Goal: Information Seeking & Learning: Learn about a topic

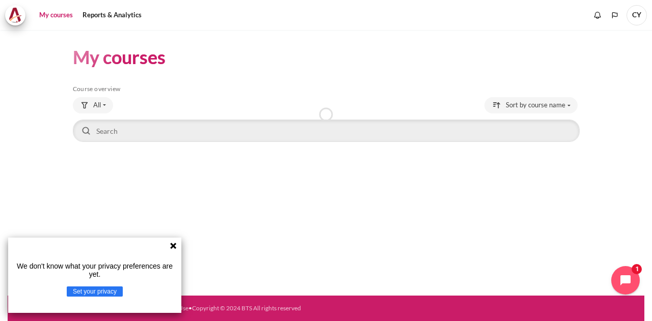
click at [174, 245] on icon at bounding box center [173, 246] width 6 height 6
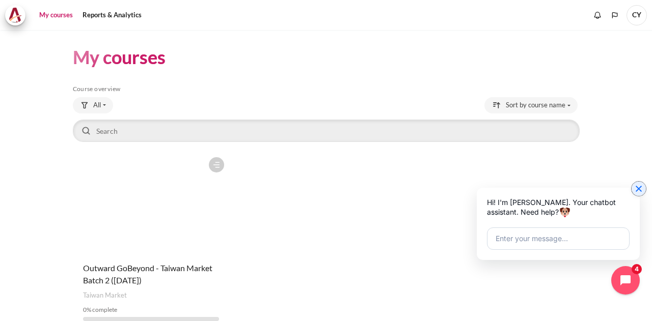
click at [638, 188] on icon "Close chat widget" at bounding box center [638, 189] width 10 height 10
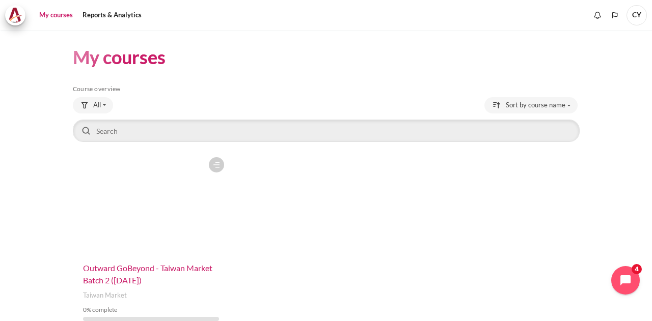
click at [113, 267] on span "Outward GoBeyond - Taiwan Market Batch 2 ([DATE])" at bounding box center [147, 274] width 129 height 22
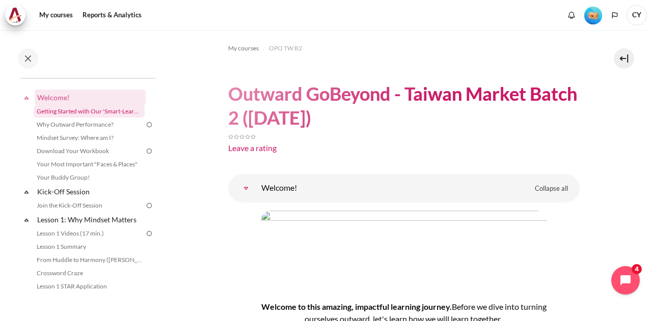
click at [104, 113] on link "Getting Started with Our 'Smart-Learning' Platform" at bounding box center [89, 111] width 111 height 12
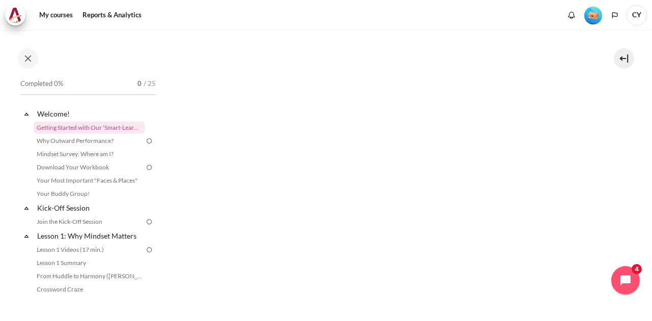
scroll to position [255, 0]
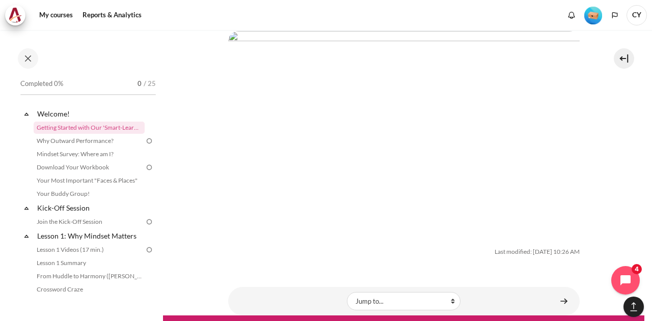
scroll to position [1790, 0]
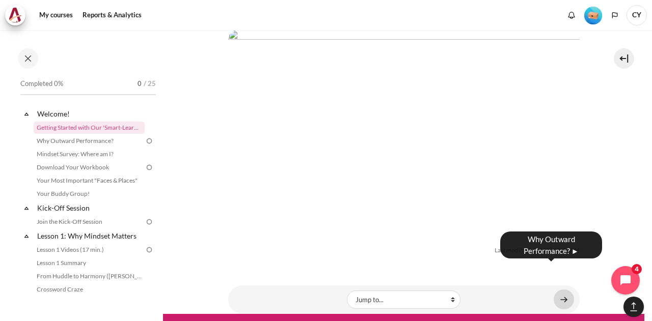
click at [557, 290] on link "Content" at bounding box center [563, 300] width 20 height 20
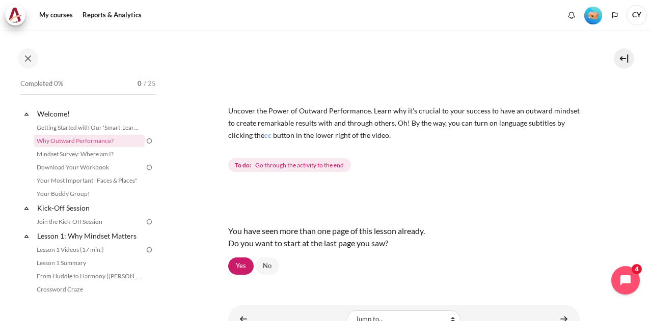
scroll to position [103, 0]
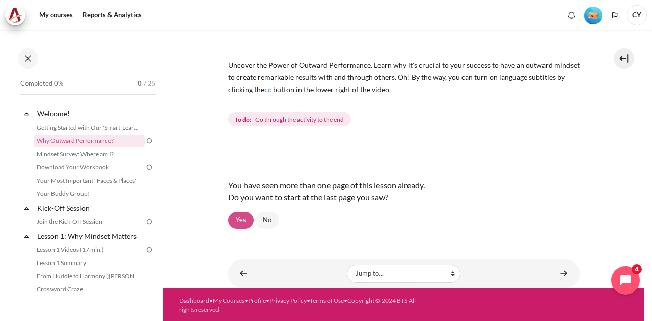
click at [240, 220] on link "Yes" at bounding box center [240, 220] width 25 height 17
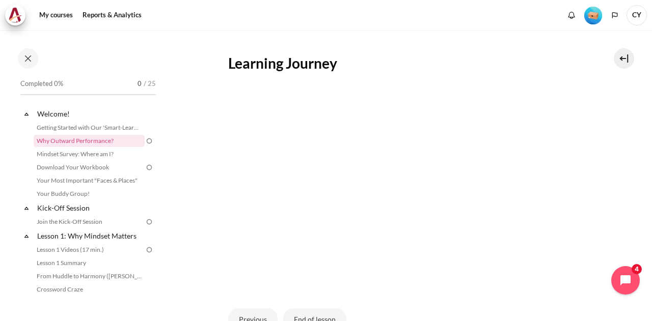
scroll to position [277, 0]
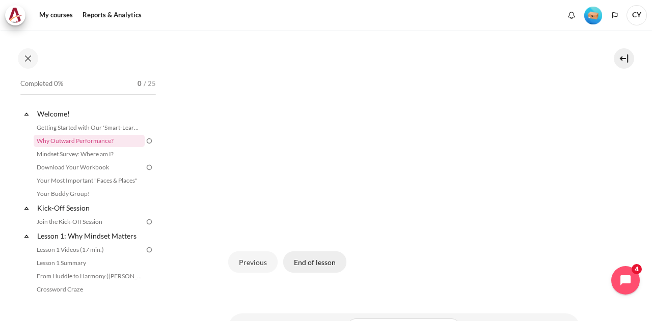
click at [310, 257] on button "End of lesson" at bounding box center [314, 261] width 63 height 21
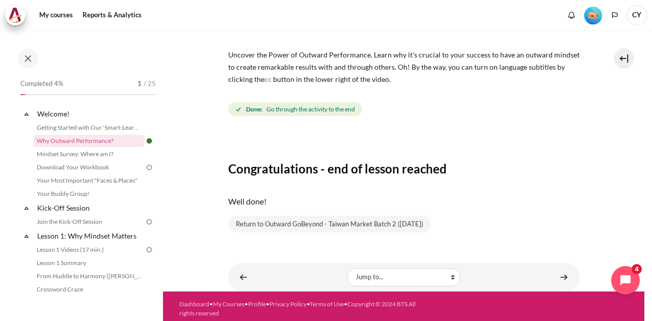
scroll to position [117, 0]
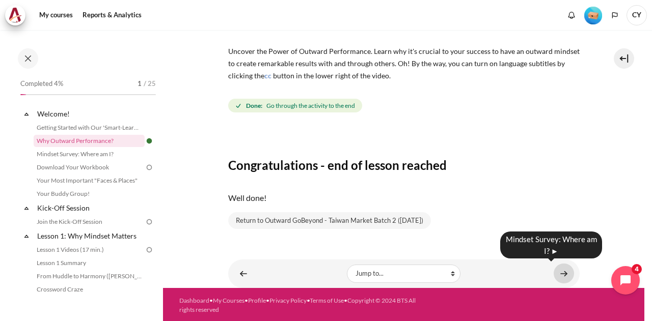
click at [557, 271] on link "Content" at bounding box center [563, 274] width 20 height 20
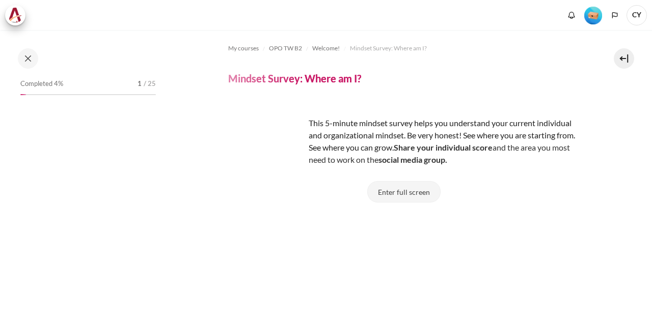
click at [403, 193] on button "Enter full screen" at bounding box center [403, 191] width 73 height 21
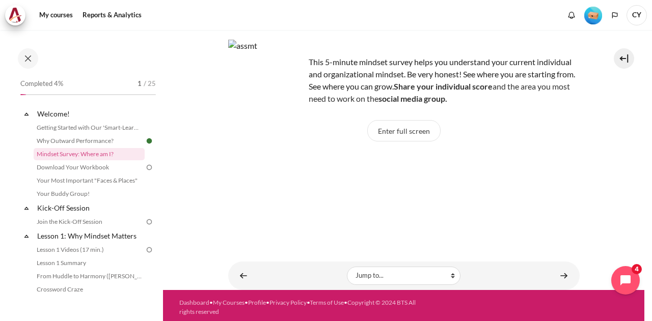
scroll to position [64, 0]
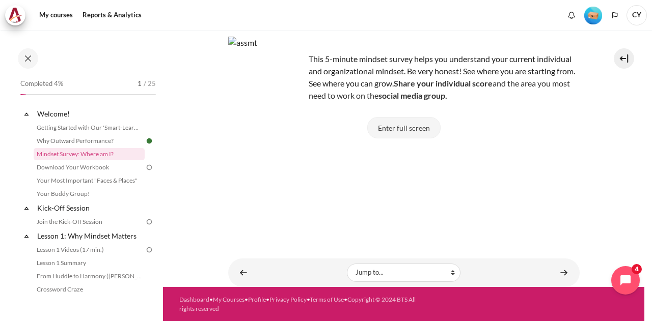
click at [406, 129] on button "Enter full screen" at bounding box center [403, 127] width 73 height 21
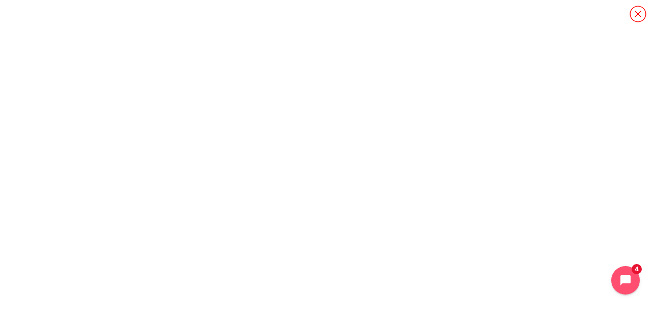
scroll to position [0, 0]
click at [639, 12] on icon "Content" at bounding box center [637, 14] width 16 height 16
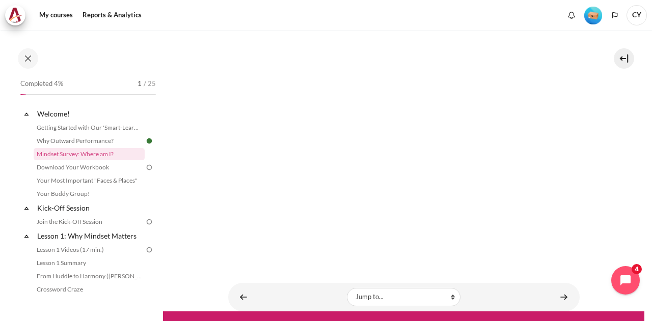
scroll to position [266, 0]
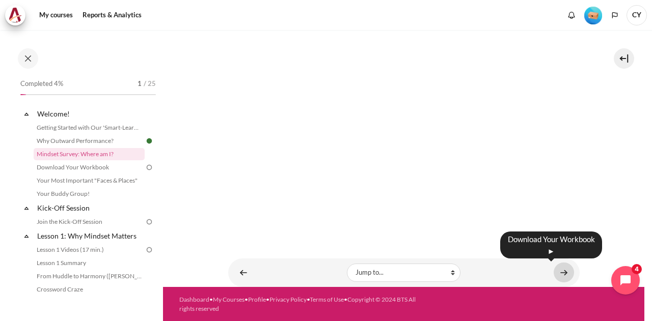
click at [560, 270] on link "Content" at bounding box center [563, 273] width 20 height 20
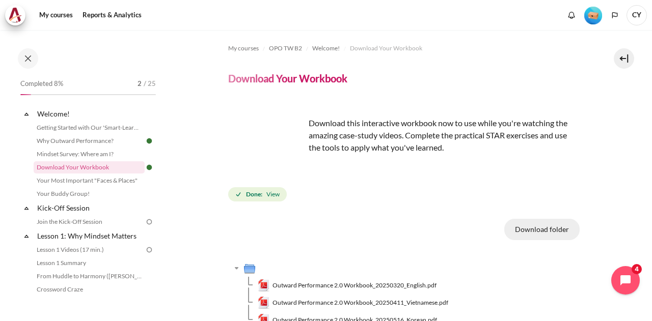
click at [542, 232] on button "Download folder" at bounding box center [541, 229] width 75 height 21
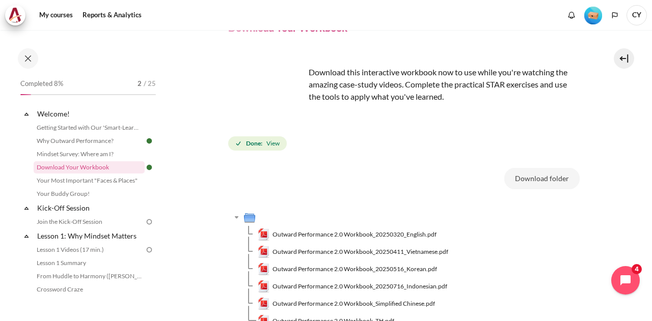
scroll to position [153, 0]
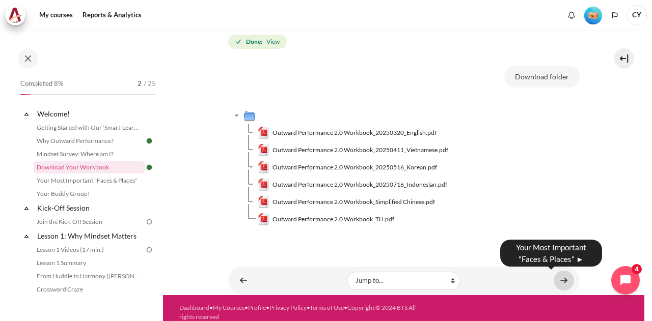
click at [559, 282] on link "Content" at bounding box center [563, 281] width 20 height 20
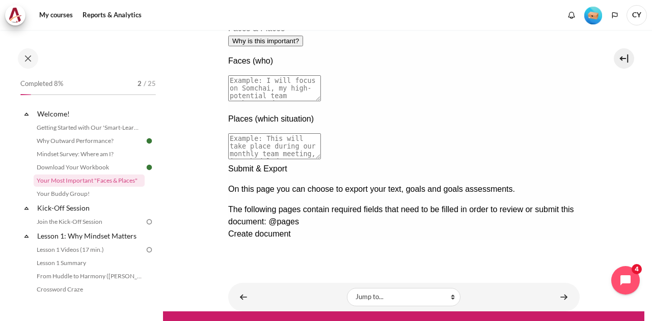
scroll to position [232, 0]
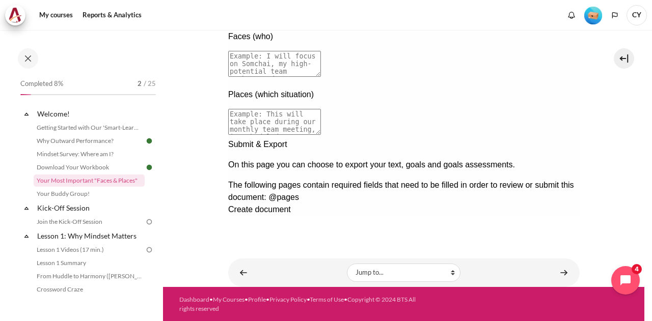
click at [556, 138] on div "Next documentation step" at bounding box center [403, 138] width 351 height 0
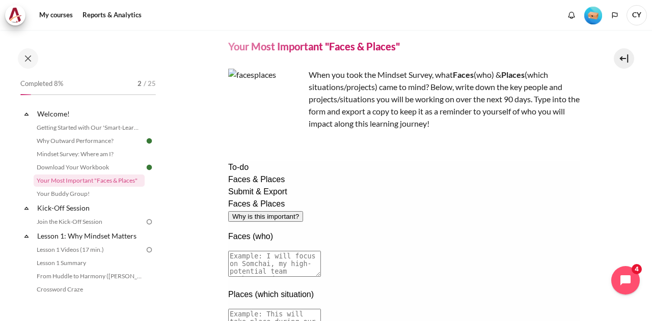
scroll to position [185, 0]
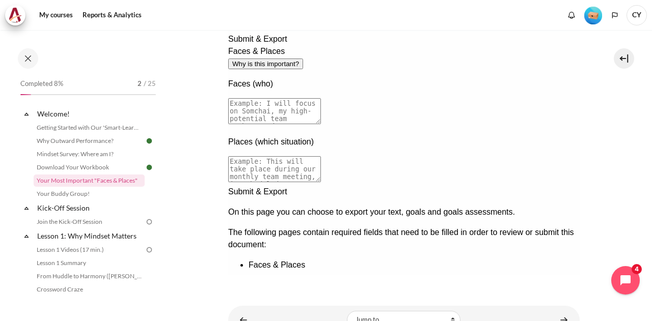
click at [530, 292] on div "Previous documentation step" at bounding box center [403, 292] width 351 height 0
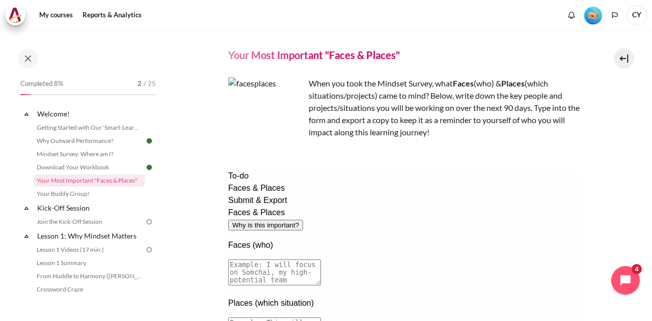
scroll to position [15, 0]
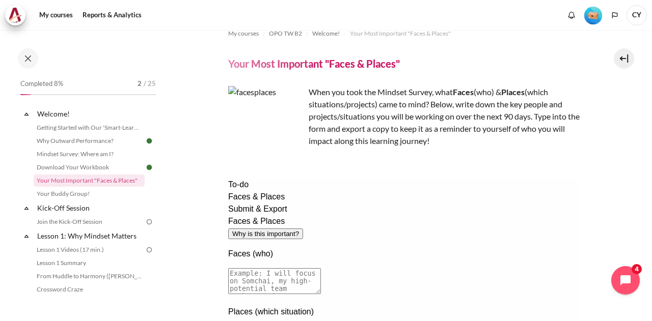
click at [320, 268] on textarea at bounding box center [274, 281] width 93 height 26
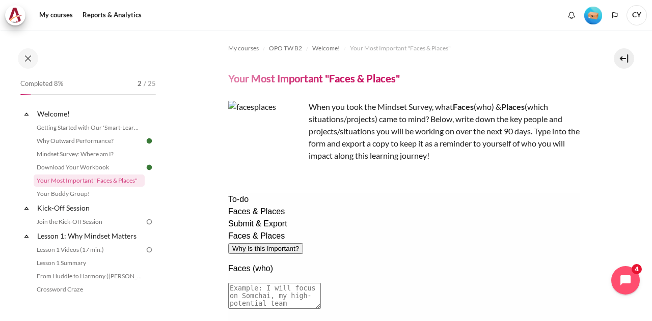
click at [320, 283] on textarea at bounding box center [274, 296] width 93 height 26
drag, startPoint x: 306, startPoint y: 249, endPoint x: 547, endPoint y: 262, distance: 240.6
click at [320, 283] on textarea at bounding box center [274, 296] width 93 height 26
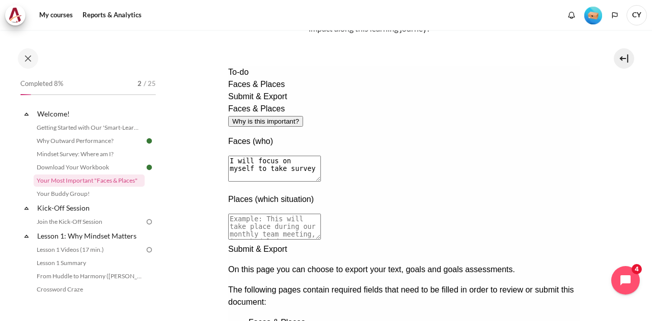
scroll to position [153, 0]
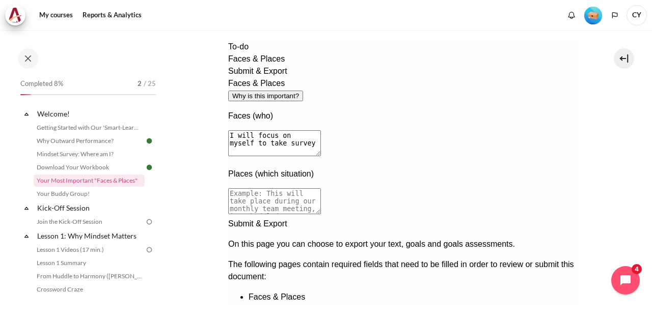
type textarea "I will focus on myself to take survey"
click at [320, 188] on textarea at bounding box center [274, 201] width 93 height 26
type textarea "This will take place during my daily operation, example BD pitching for commerc…"
click at [556, 218] on div "Next documentation step" at bounding box center [403, 218] width 351 height 0
click at [290, 285] on span "Create document" at bounding box center [259, 289] width 63 height 9
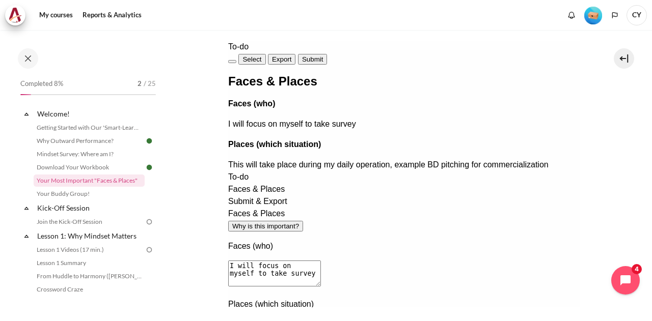
scroll to position [232, 0]
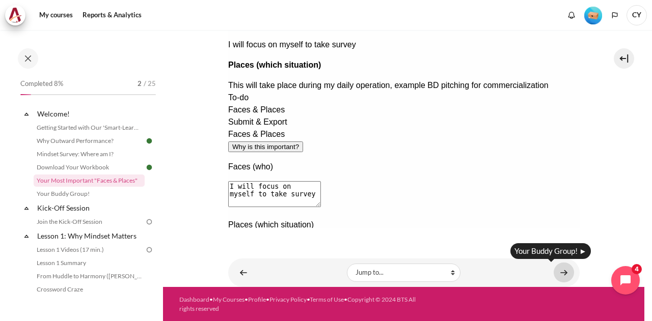
click at [558, 269] on link "Content" at bounding box center [563, 273] width 20 height 20
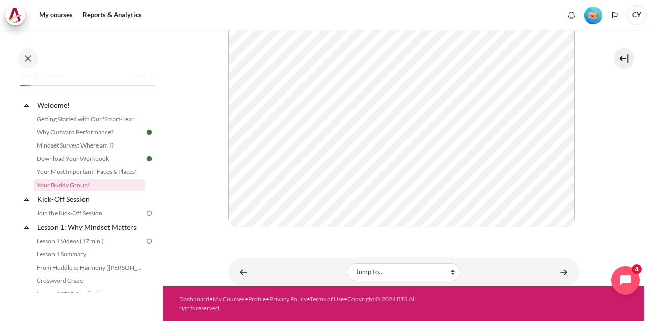
scroll to position [258, 0]
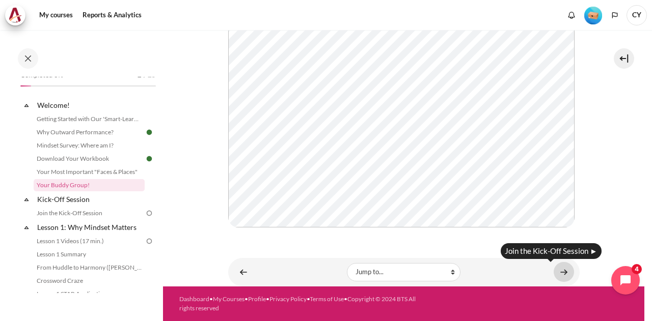
click at [558, 271] on link "Content" at bounding box center [563, 272] width 20 height 20
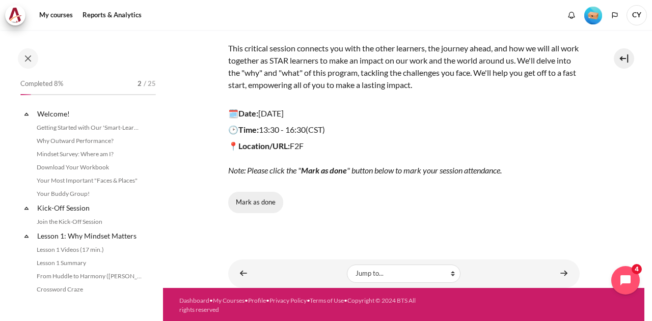
scroll to position [37, 0]
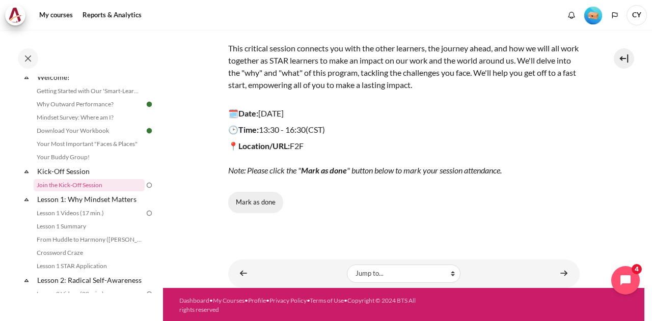
click at [265, 199] on button "Mark as done" at bounding box center [255, 202] width 55 height 21
click at [593, 17] on img "Level #1" at bounding box center [593, 16] width 18 height 18
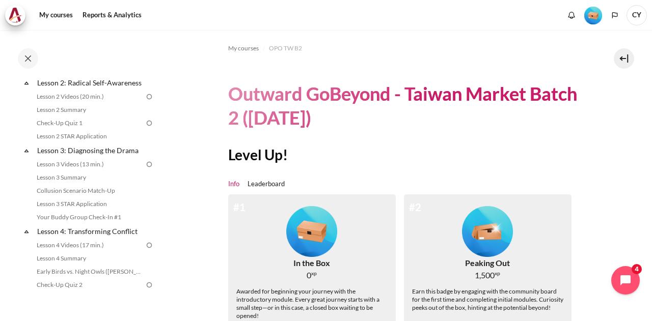
scroll to position [237, 0]
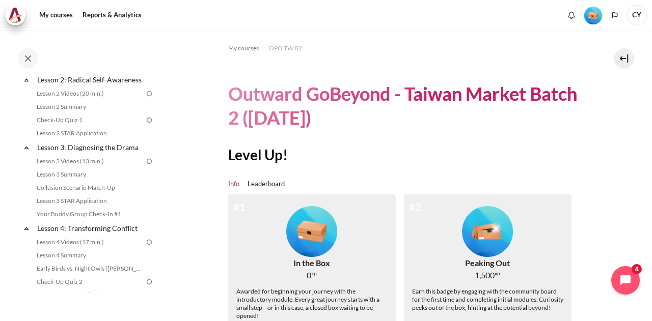
click at [156, 177] on div "Completed 12% 3 / 25 Expand Collapse Welcome! Highlighted" at bounding box center [88, 185] width 146 height 216
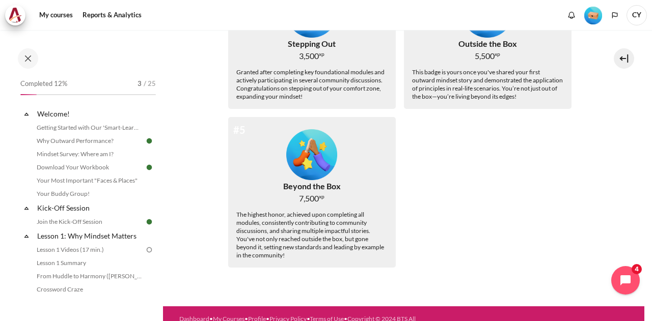
scroll to position [382, 0]
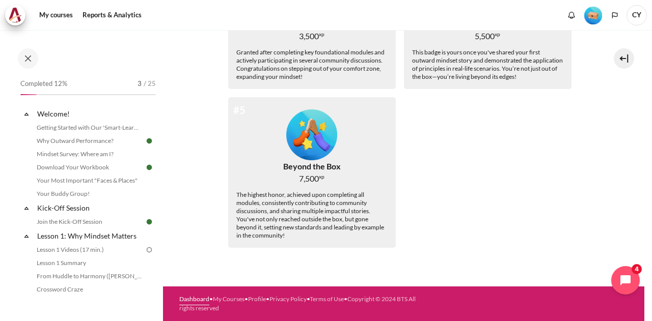
click at [190, 300] on link "Dashboard" at bounding box center [194, 299] width 30 height 8
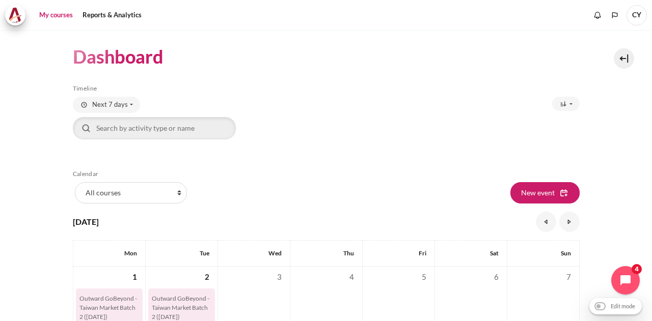
click at [48, 15] on link "My courses" at bounding box center [56, 15] width 41 height 20
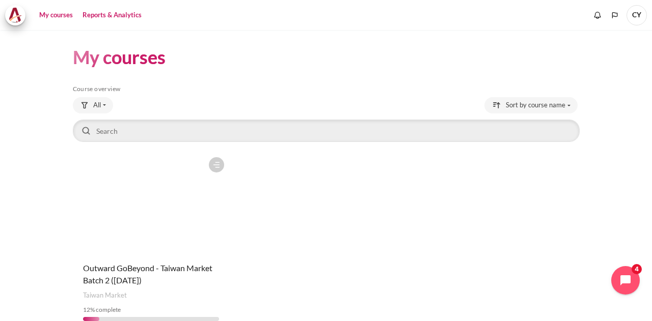
click at [107, 17] on link "Reports & Analytics" at bounding box center [112, 15] width 66 height 20
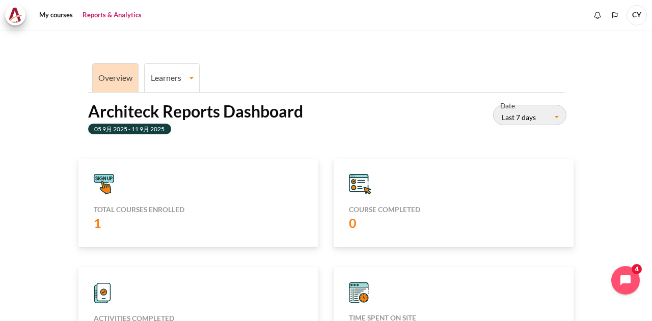
click at [188, 78] on link "Learners" at bounding box center [172, 78] width 54 height 10
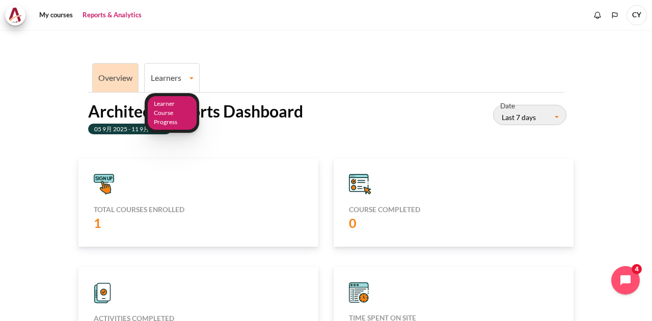
click at [170, 102] on link "Learner Course Progress" at bounding box center [172, 113] width 49 height 34
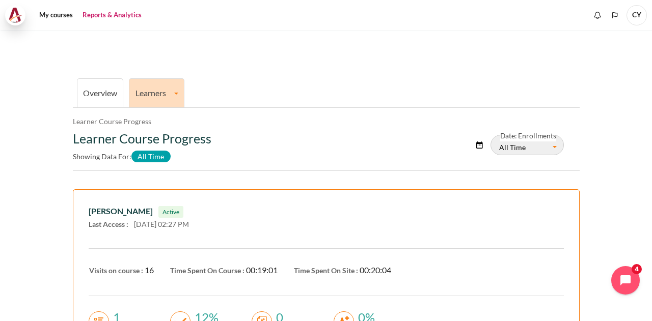
click at [15, 15] on img at bounding box center [15, 15] width 14 height 15
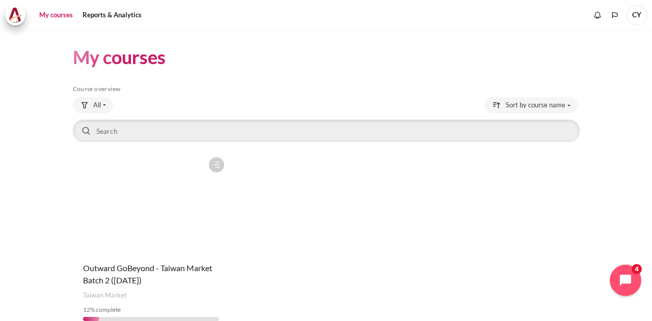
click at [631, 275] on icon "Open chat widget" at bounding box center [631, 281] width 16 height 16
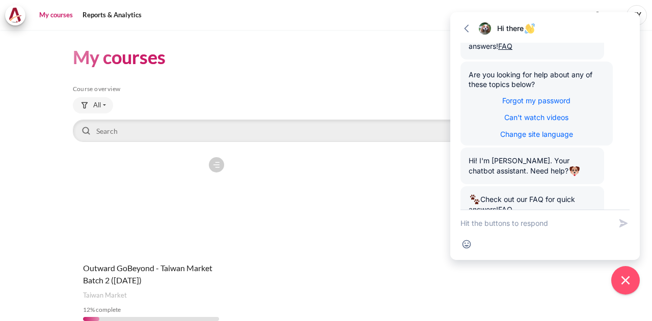
scroll to position [310, 0]
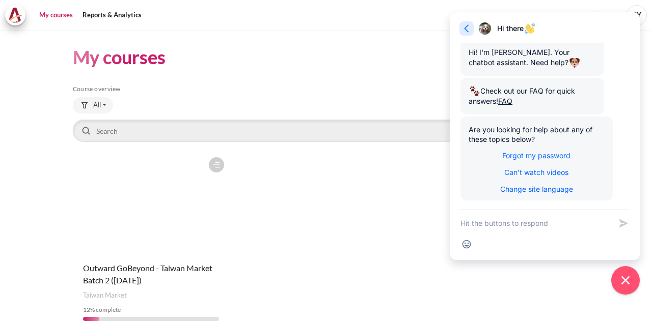
click at [466, 27] on icon "button" at bounding box center [466, 28] width 10 height 10
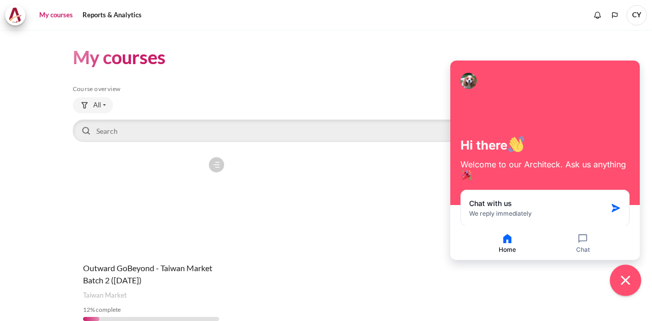
click at [626, 281] on icon "Close chat widget" at bounding box center [625, 280] width 9 height 9
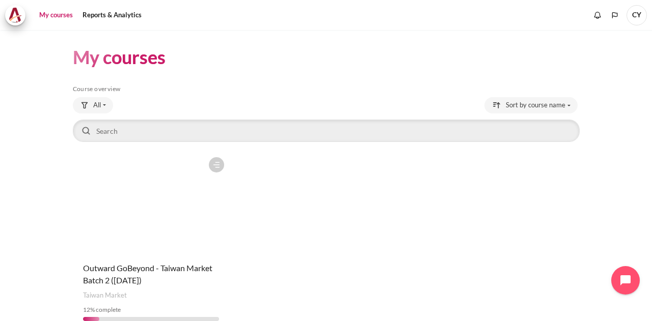
click at [311, 219] on div "Course is starred Actions for course Outward GoBeyond - [GEOGRAPHIC_DATA] Marke…" at bounding box center [326, 240] width 507 height 177
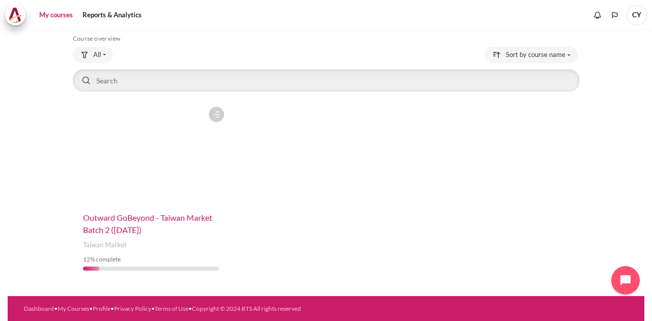
click at [131, 225] on span "Outward GoBeyond - Taiwan Market Batch 2 ([DATE])" at bounding box center [147, 224] width 129 height 22
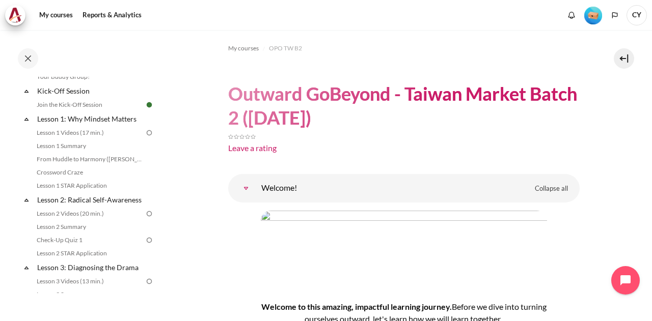
scroll to position [114, 0]
click at [615, 18] on polyline "Languages" at bounding box center [614, 15] width 8 height 8
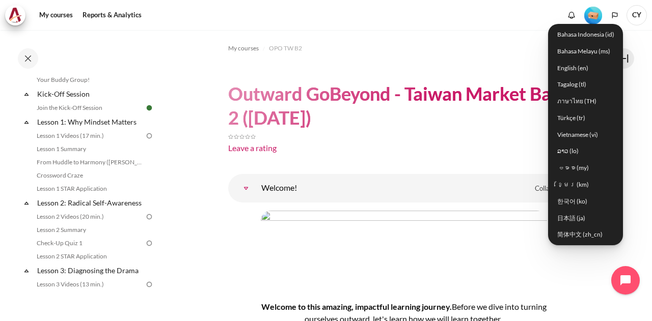
click at [467, 24] on div "My courses Reports & Analytics" at bounding box center [325, 15] width 641 height 20
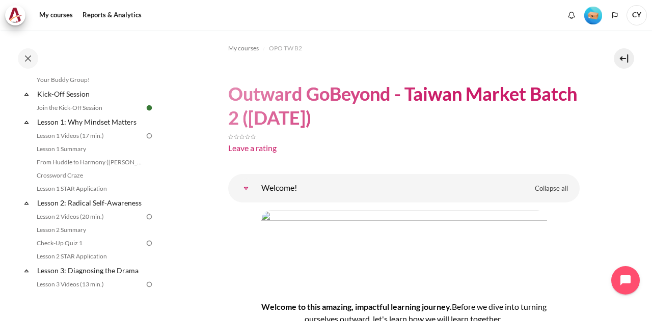
click at [639, 13] on span "CY" at bounding box center [636, 15] width 20 height 20
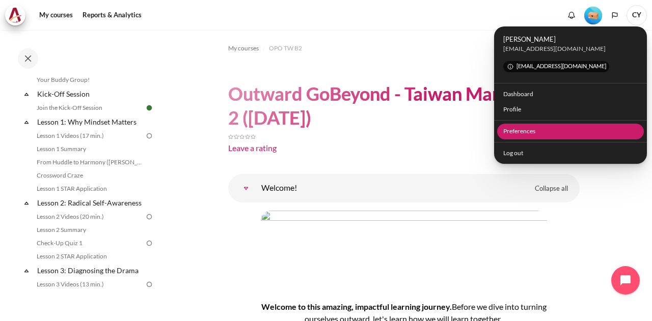
click at [526, 131] on link "Preferences" at bounding box center [570, 132] width 147 height 16
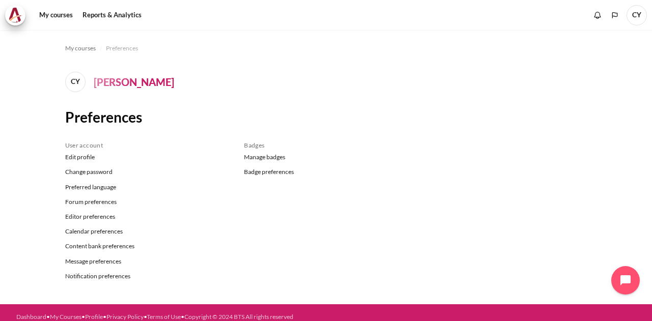
scroll to position [8, 0]
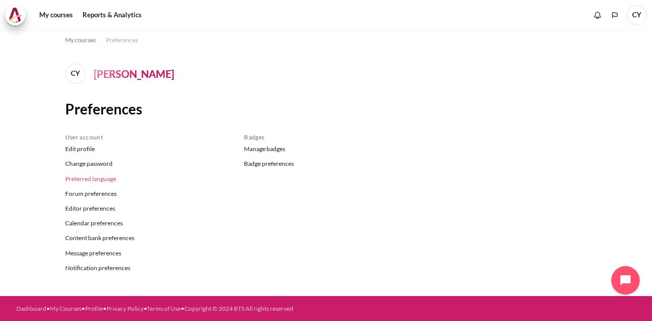
click at [110, 180] on link "Preferred language" at bounding box center [147, 179] width 164 height 15
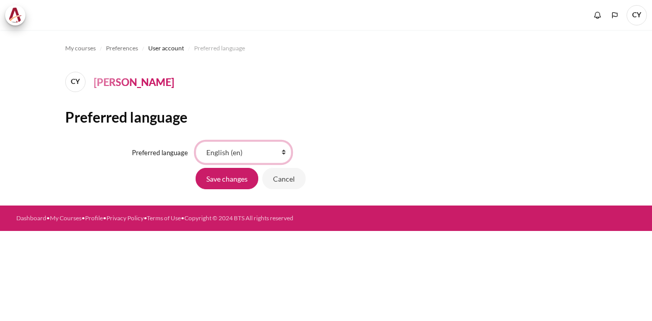
click at [282, 152] on select "Bahasa Indonesia ‎(id)‎ Bahasa Melayu ‎(ms)‎ English ‎(en)‎ Tagalog ‎(tl)‎ ภาษา…" at bounding box center [243, 152] width 96 height 21
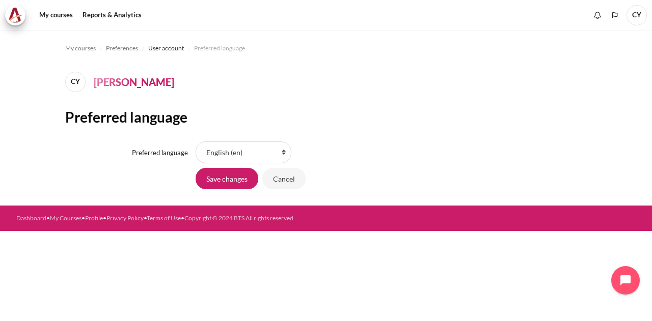
click at [383, 64] on div "My courses Preferences User account Preferred language [PERSON_NAME] Preferred …" at bounding box center [326, 118] width 522 height 176
click at [291, 184] on input "Cancel" at bounding box center [283, 178] width 43 height 21
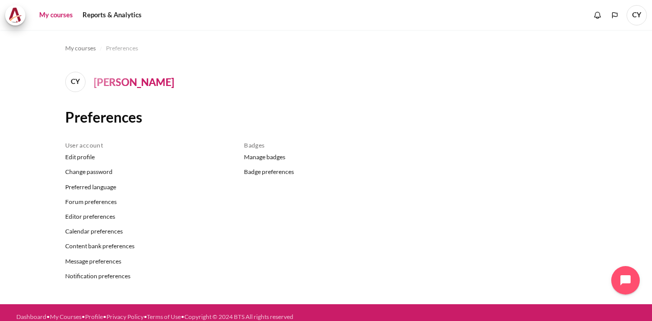
click at [55, 14] on link "My courses" at bounding box center [56, 15] width 41 height 20
